Goal: Information Seeking & Learning: Find specific fact

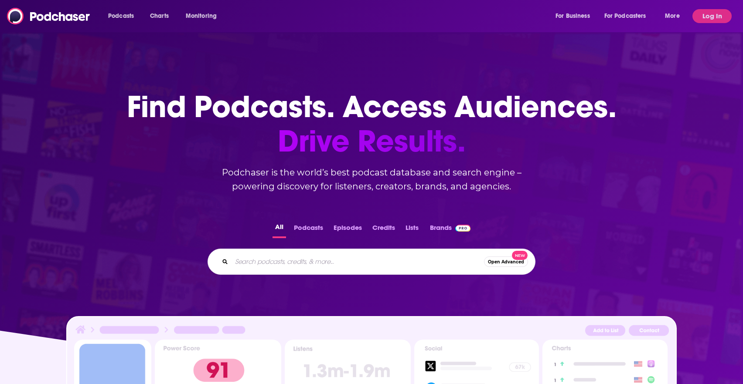
click at [275, 263] on input "Search podcasts, credits, & more..." at bounding box center [357, 262] width 252 height 14
type input "[DEMOGRAPHIC_DATA] connection"
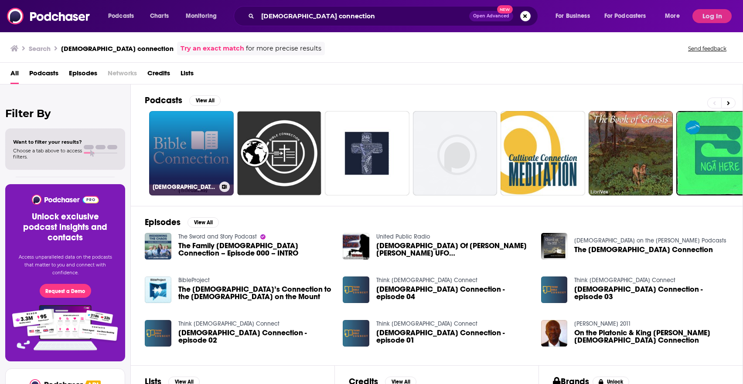
click at [190, 159] on link "[DEMOGRAPHIC_DATA] Connection" at bounding box center [191, 153] width 85 height 85
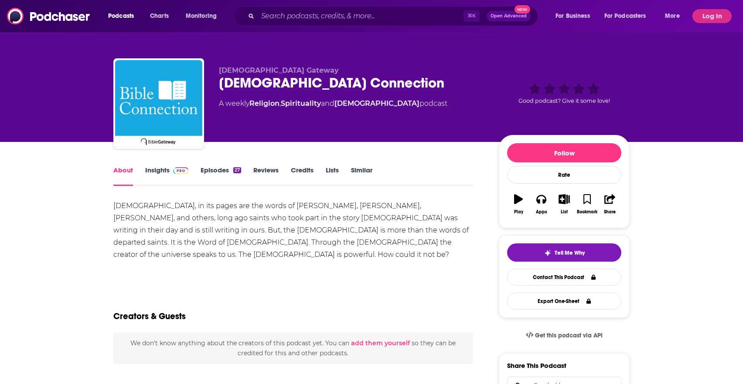
click at [162, 172] on link "Insights" at bounding box center [166, 176] width 43 height 20
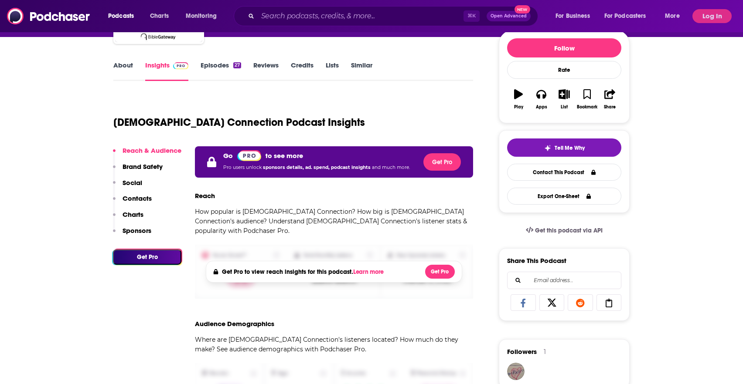
scroll to position [92, 0]
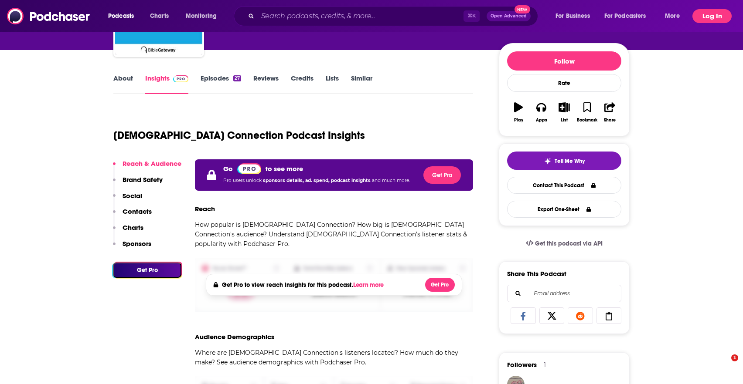
click at [710, 17] on button "Log In" at bounding box center [711, 16] width 39 height 14
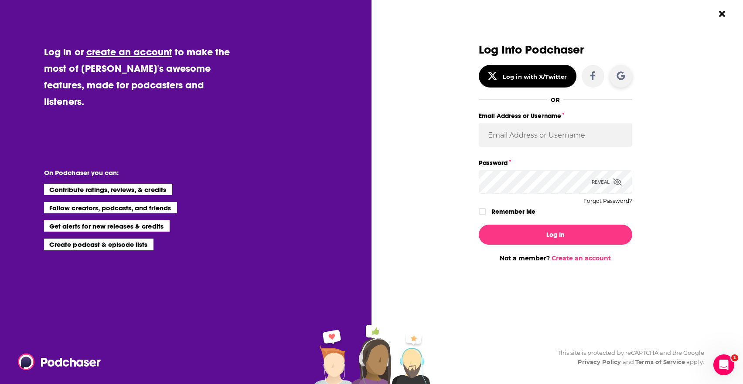
click at [618, 78] on icon "Dialog" at bounding box center [620, 75] width 8 height 8
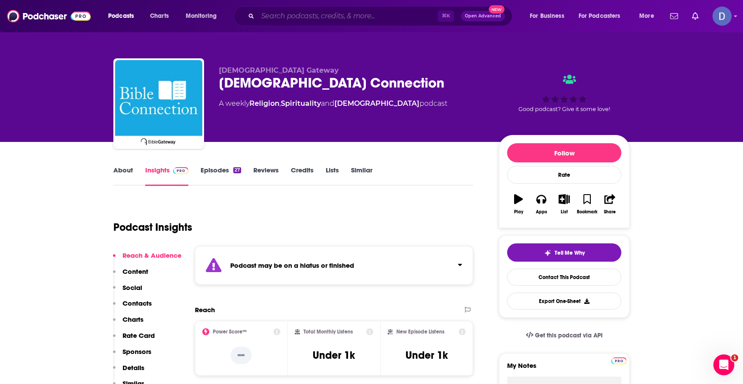
click at [294, 16] on input "Search podcasts, credits, & more..." at bounding box center [348, 16] width 180 height 14
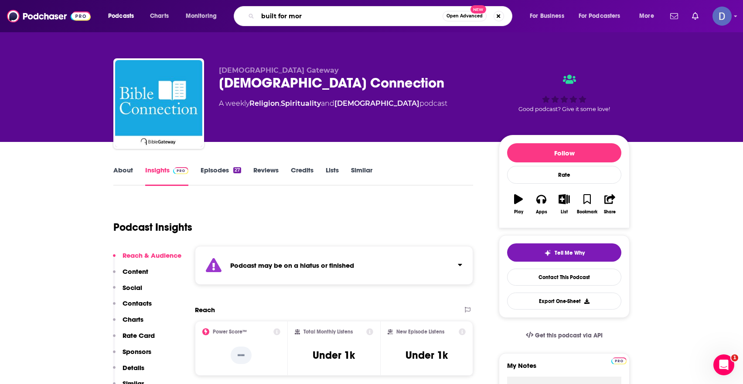
type input "built for more"
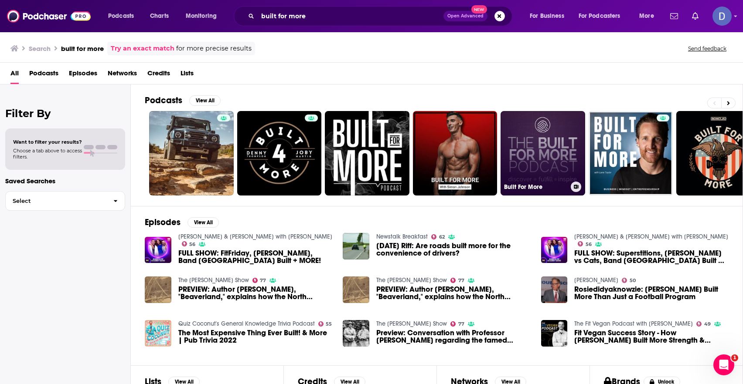
click at [541, 153] on link "Built For More" at bounding box center [542, 153] width 85 height 85
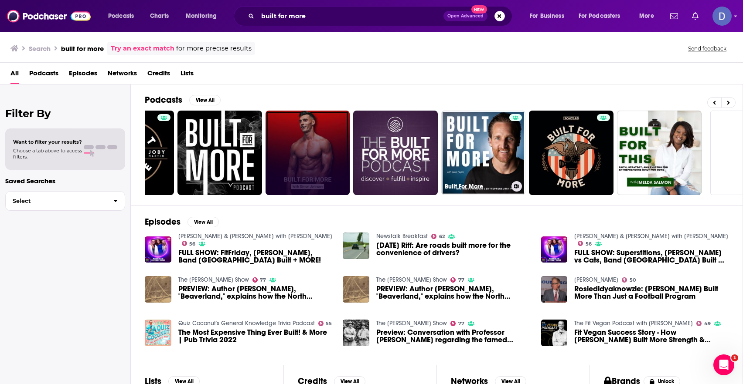
scroll to position [0, 149]
